Goal: Task Accomplishment & Management: Complete application form

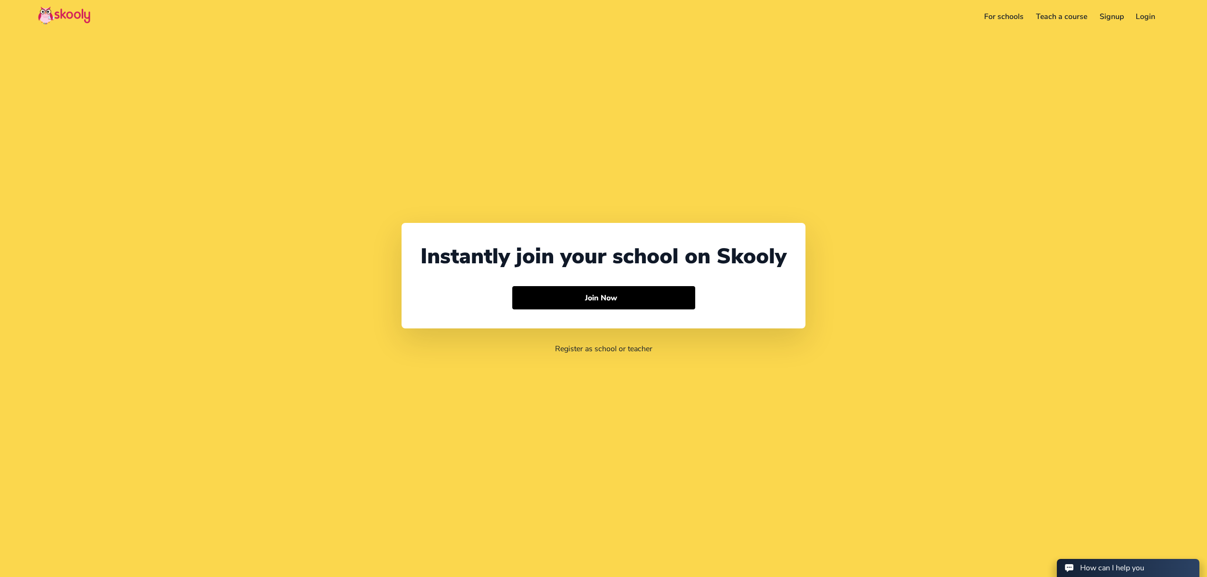
select select "971"
select select "[GEOGRAPHIC_DATA]"
select select "[GEOGRAPHIC_DATA]/[GEOGRAPHIC_DATA]"
select select "971"
select select "[GEOGRAPHIC_DATA]"
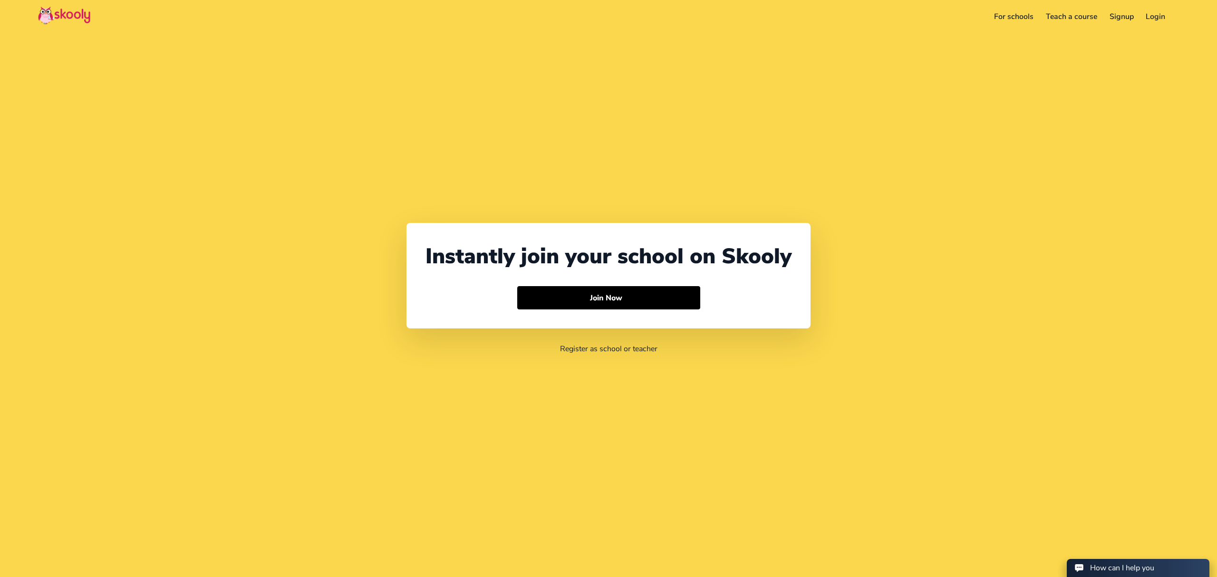
select select "[GEOGRAPHIC_DATA]/[GEOGRAPHIC_DATA]"
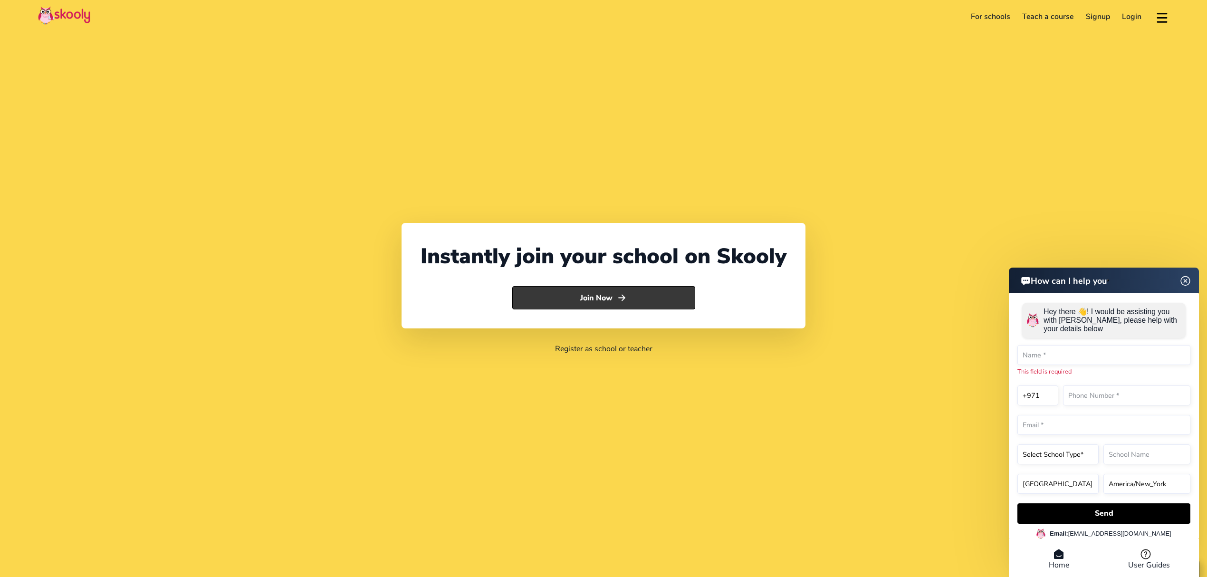
click at [622, 298] on icon "arrow forward outline" at bounding box center [622, 298] width 6 height 6
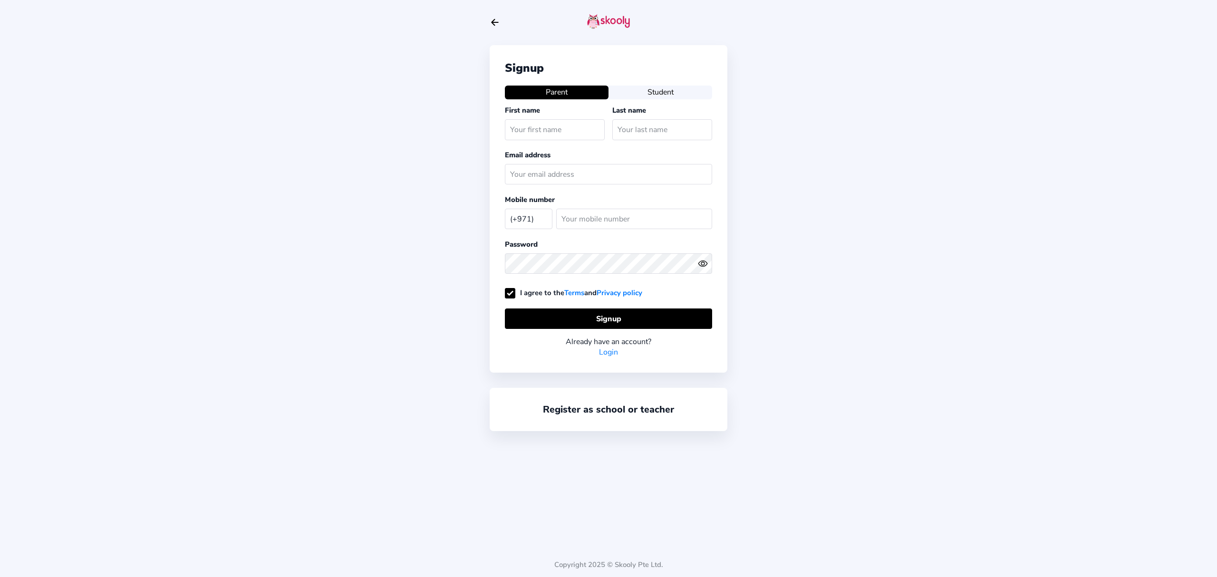
select select "AE"
click at [644, 92] on button "Student" at bounding box center [660, 92] width 104 height 13
